Goal: Task Accomplishment & Management: Complete application form

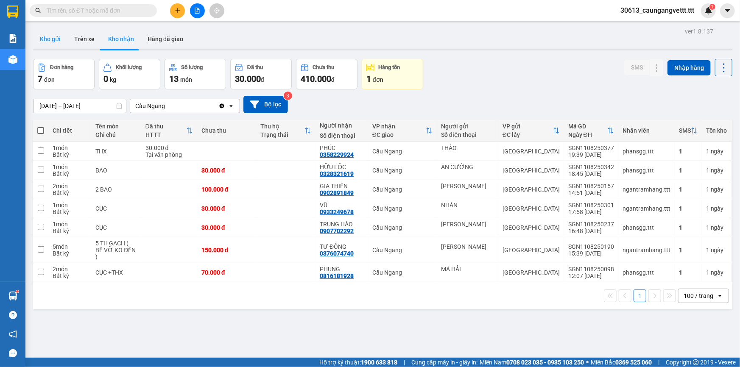
click at [52, 38] on button "Kho gửi" at bounding box center [50, 39] width 34 height 20
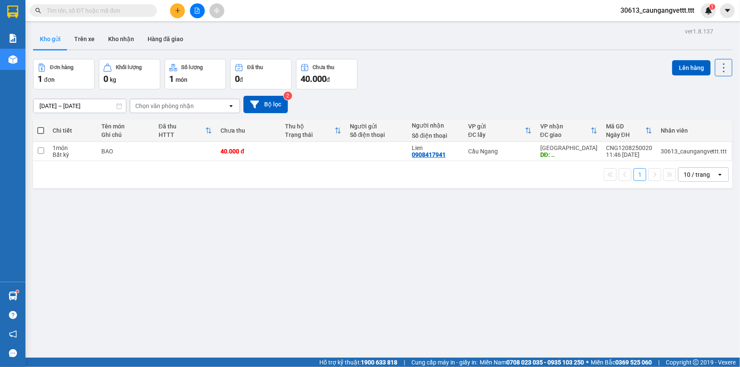
click at [41, 131] on span at bounding box center [40, 130] width 7 height 7
click at [41, 126] on input "checkbox" at bounding box center [41, 126] width 0 height 0
checkbox input "true"
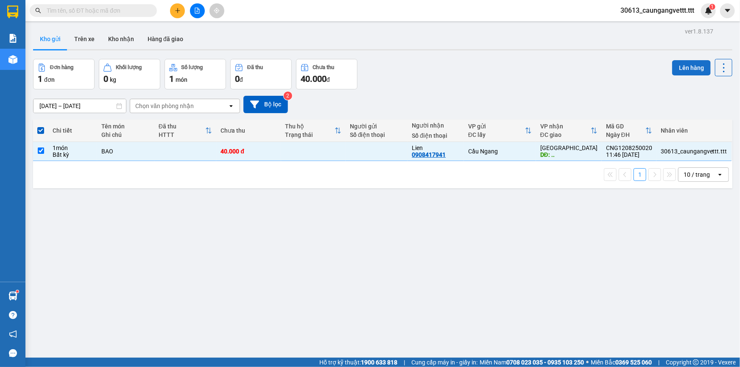
click at [685, 70] on button "Lên hàng" at bounding box center [691, 67] width 39 height 15
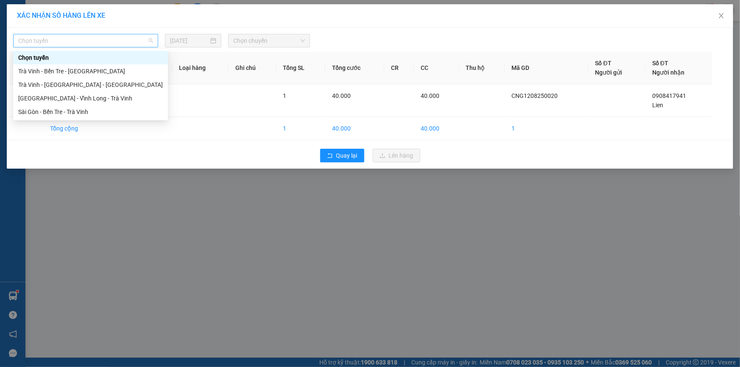
click at [129, 42] on span "Chọn tuyến" at bounding box center [85, 40] width 135 height 13
click at [85, 70] on div "Trà Vinh - Bến Tre - [GEOGRAPHIC_DATA]" at bounding box center [90, 71] width 145 height 9
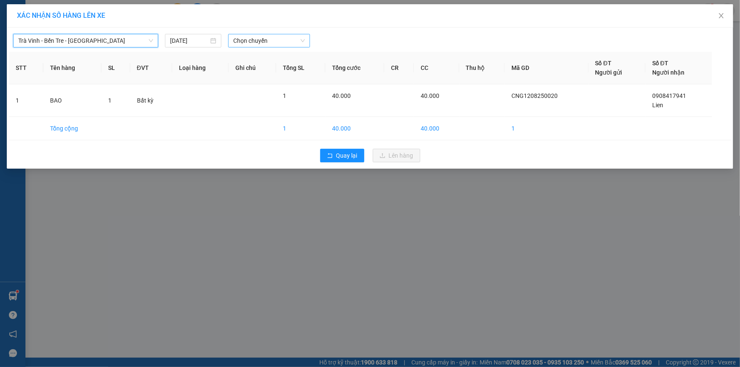
click at [259, 39] on span "Chọn chuyến" at bounding box center [269, 40] width 72 height 13
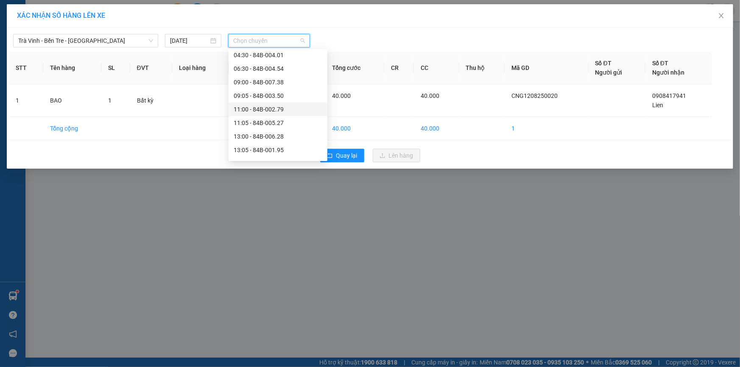
scroll to position [128, 0]
click at [255, 134] on div "15:00 - 84B-002.69" at bounding box center [278, 132] width 89 height 9
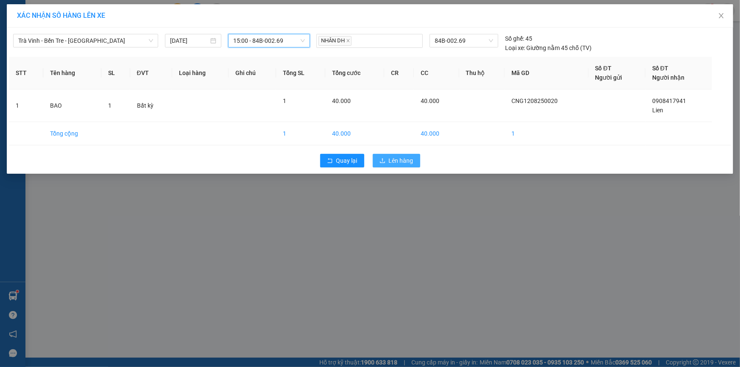
click at [388, 156] on button "Lên hàng" at bounding box center [396, 161] width 47 height 14
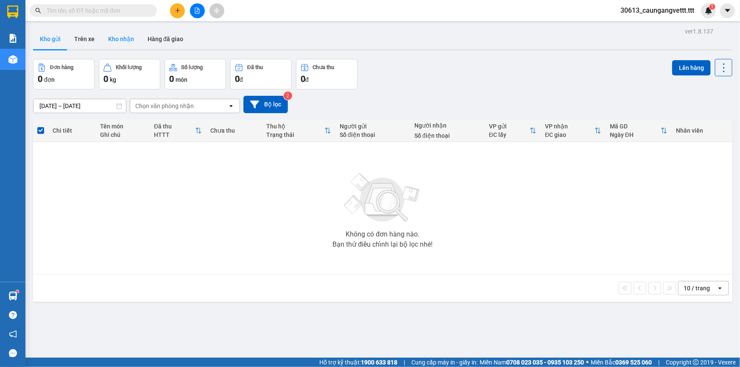
click at [122, 39] on button "Kho nhận" at bounding box center [120, 39] width 39 height 20
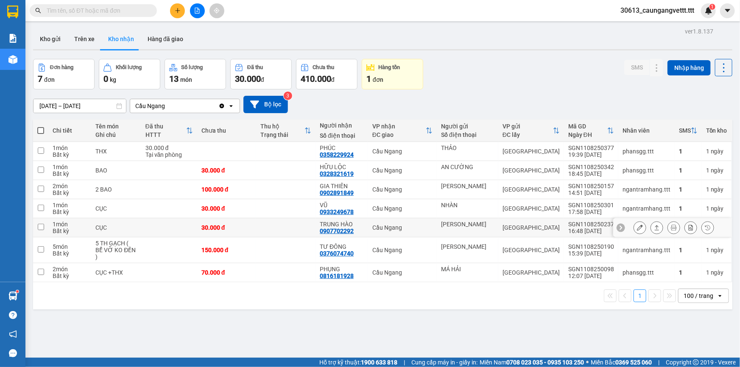
click at [637, 228] on icon at bounding box center [640, 228] width 6 height 6
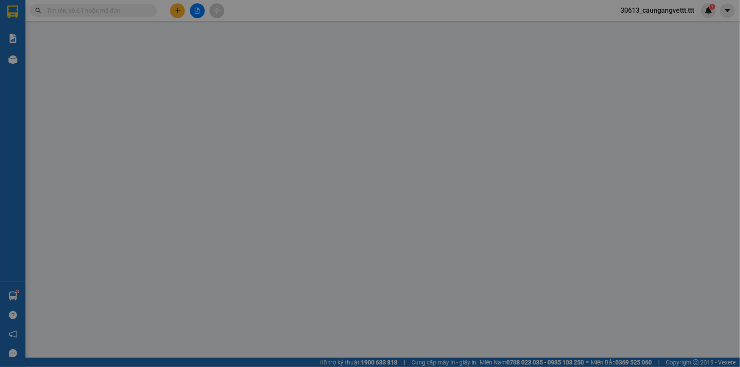
type input "[PERSON_NAME]"
type input "0907702292"
type input "TRUNG HÀO"
type input "30.000"
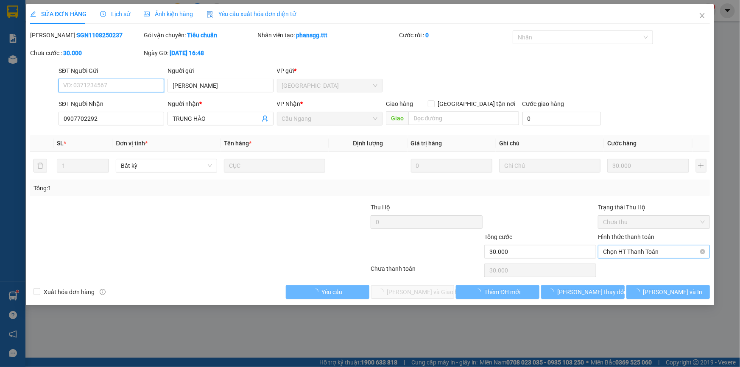
click at [637, 250] on span "Chọn HT Thanh Toán" at bounding box center [654, 251] width 102 height 13
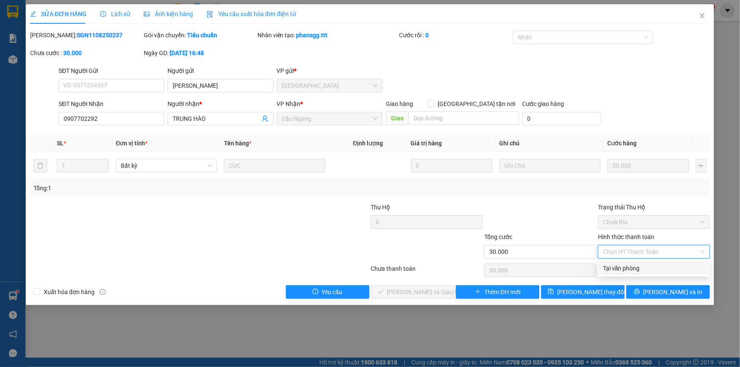
click at [640, 268] on div "Tại văn phòng" at bounding box center [654, 268] width 102 height 9
type input "0"
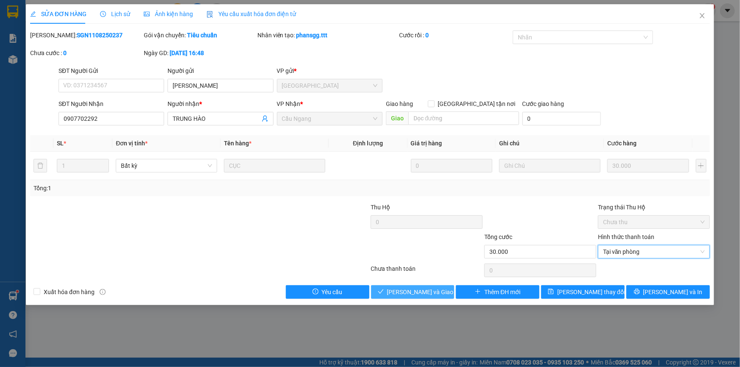
click at [430, 292] on span "[PERSON_NAME] và Giao hàng" at bounding box center [427, 291] width 81 height 9
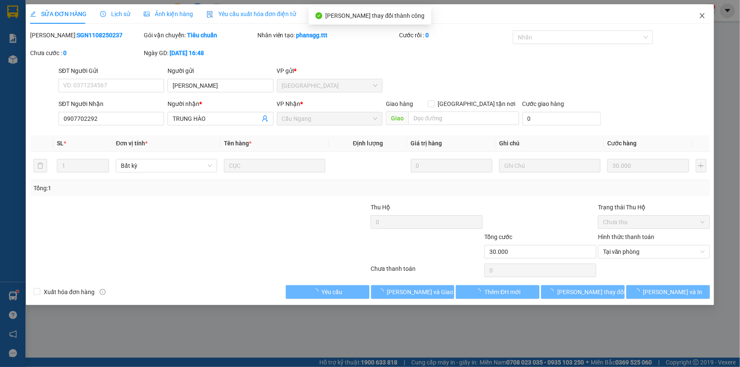
click at [702, 19] on icon "close" at bounding box center [702, 15] width 7 height 7
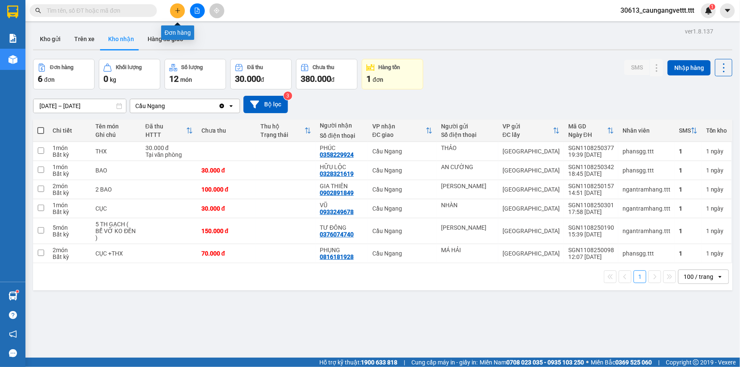
click at [175, 12] on icon "plus" at bounding box center [178, 11] width 6 height 6
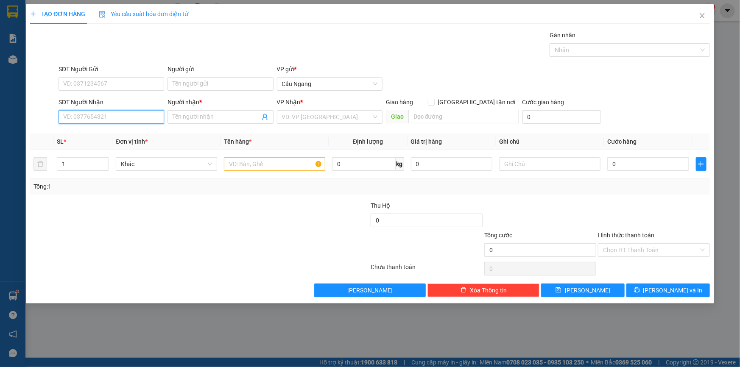
click at [127, 117] on input "SĐT Người Nhận" at bounding box center [112, 117] width 106 height 14
click at [134, 136] on div "0911925554 - [PERSON_NAME]" at bounding box center [111, 133] width 95 height 9
type input "0911925554"
type input "[PERSON_NAME]"
type input "0911925554"
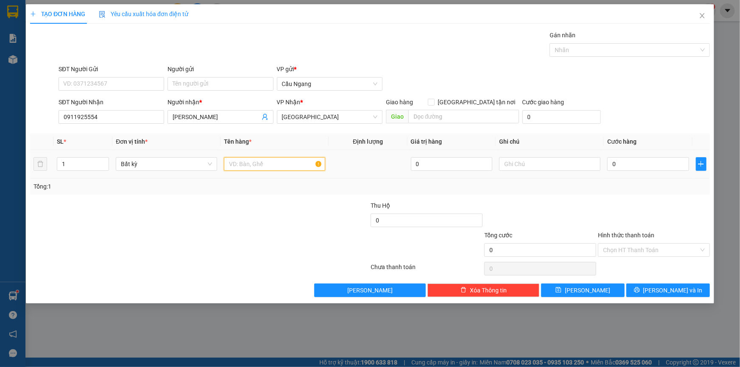
click at [262, 165] on input "text" at bounding box center [274, 164] width 101 height 14
type input "HOP"
click at [636, 165] on input "0" at bounding box center [648, 164] width 82 height 14
type input "3"
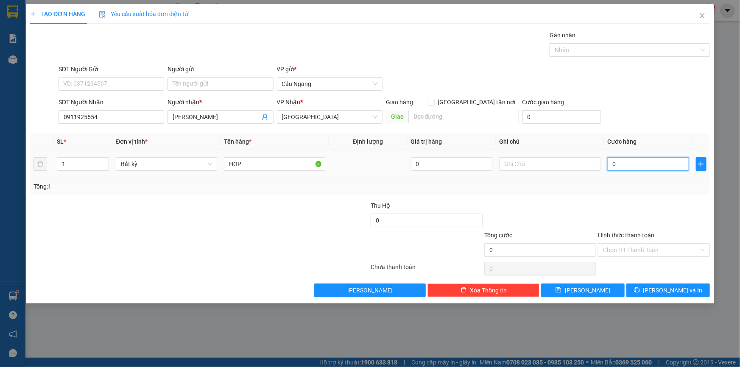
type input "3"
type input "30"
type input "300"
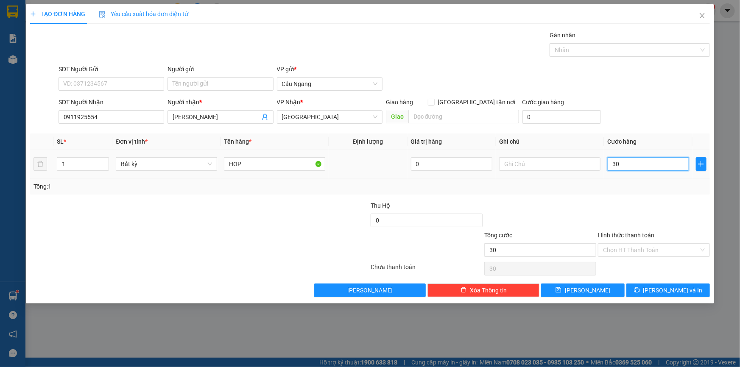
type input "300"
type input "3.000"
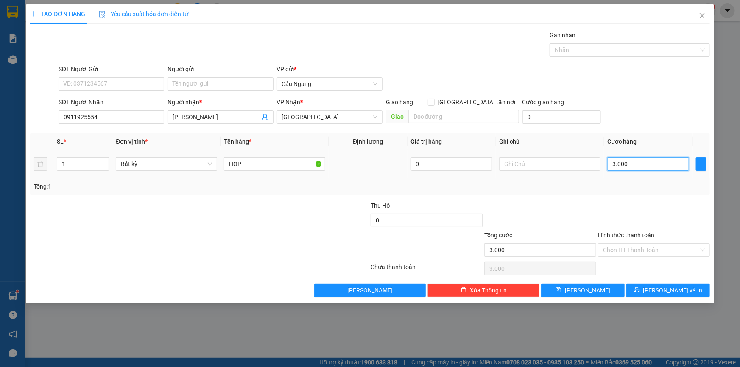
type input "30.000"
drag, startPoint x: 662, startPoint y: 289, endPoint x: 700, endPoint y: 237, distance: 64.9
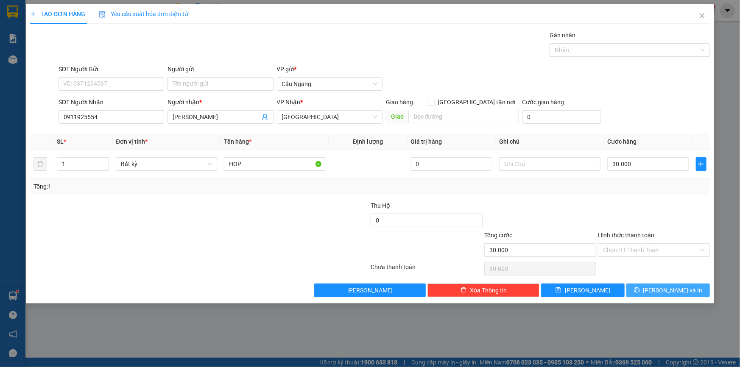
click at [665, 287] on span "[PERSON_NAME] và In" at bounding box center [672, 290] width 59 height 9
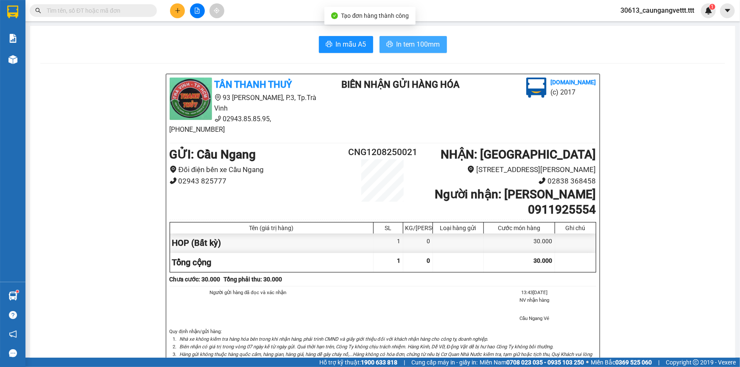
click at [409, 45] on span "In tem 100mm" at bounding box center [418, 44] width 44 height 11
